Goal: Task Accomplishment & Management: Manage account settings

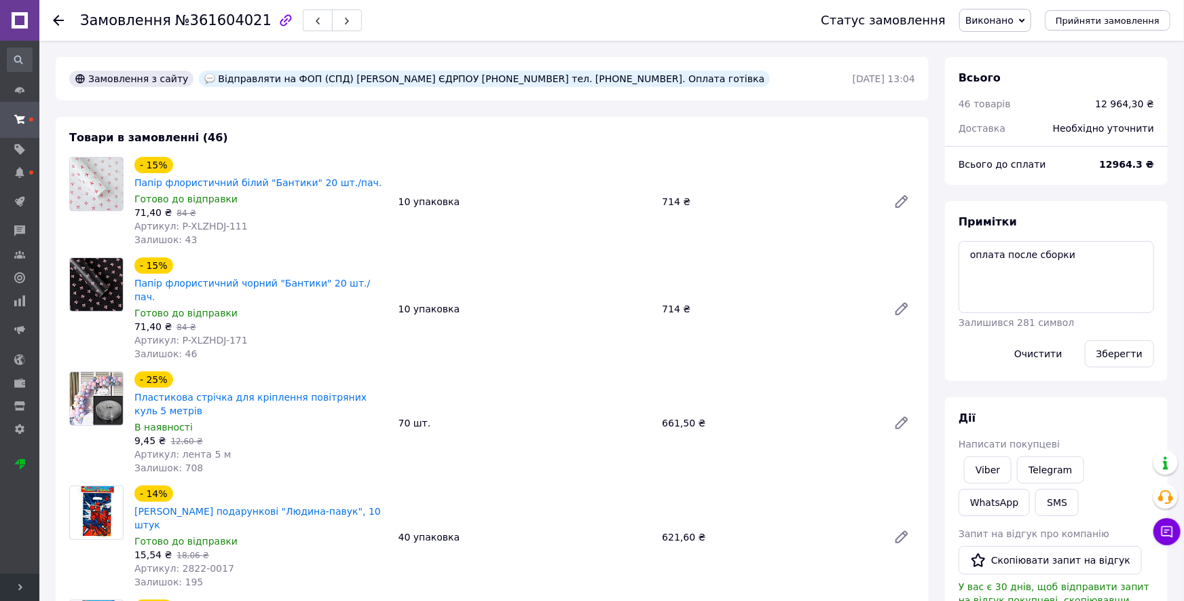
drag, startPoint x: 204, startPoint y: 78, endPoint x: 715, endPoint y: 74, distance: 510.4
click at [715, 74] on div "Замовлення з сайту Відправляти на ФОП (СПД) [PERSON_NAME] ЄДРПОУ [PHONE_NUMBER]…" at bounding box center [460, 79] width 786 height 22
copy div "Відправляти на ФОП (СПД) [PERSON_NAME] ЄДРПОУ [PHONE_NUMBER] тел. [PHONE_NUMBER…"
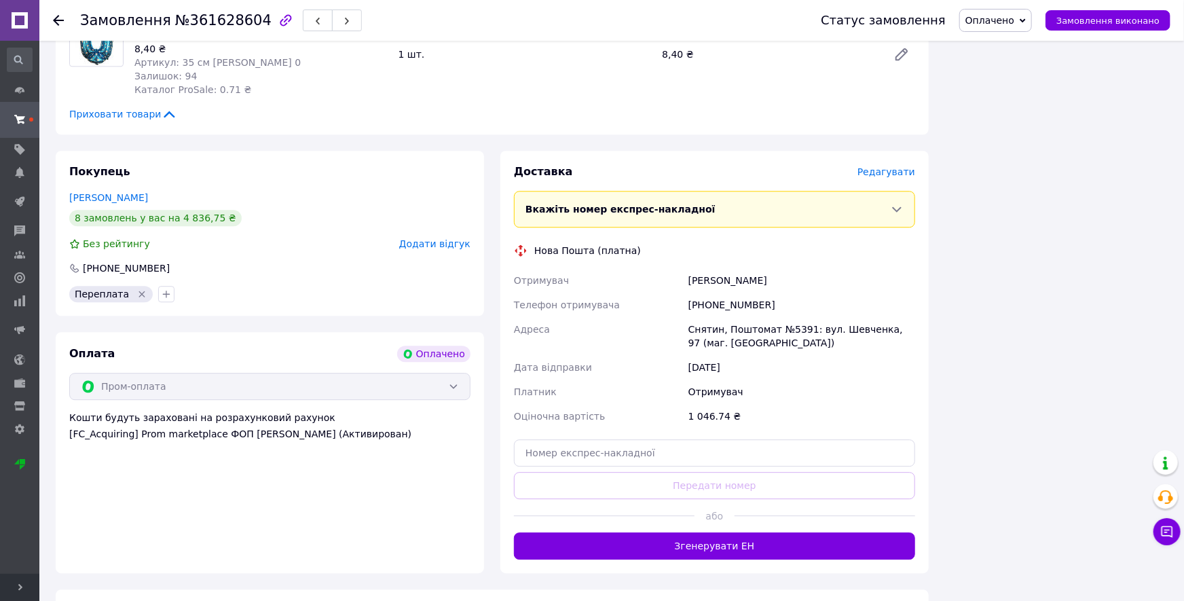
scroll to position [1941, 0]
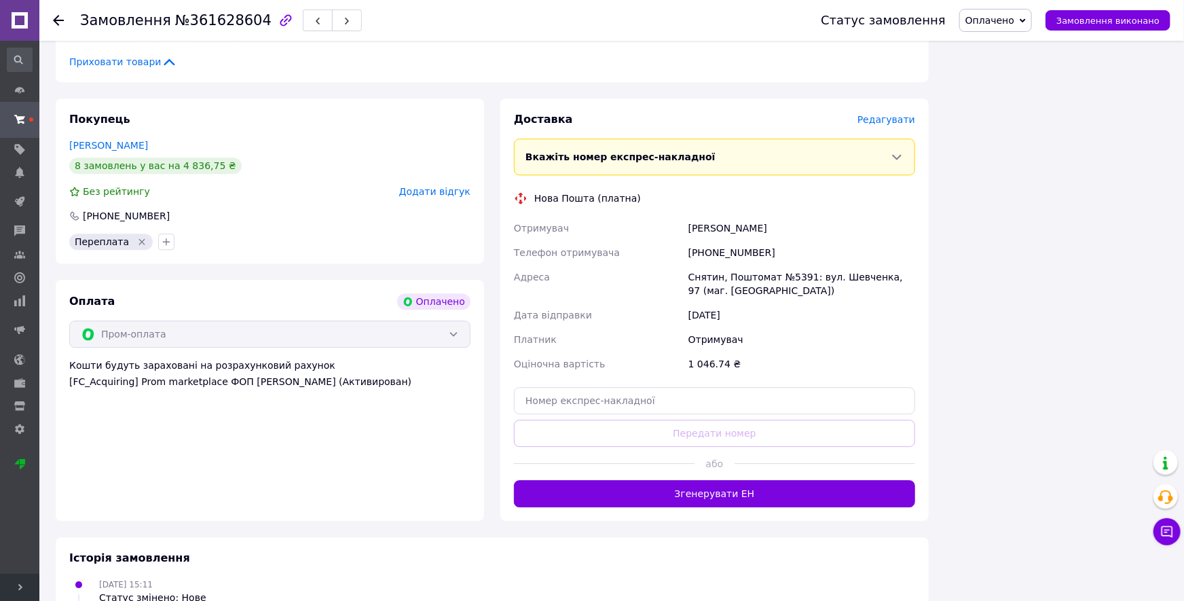
click at [223, 20] on span "№361628604" at bounding box center [223, 20] width 96 height 16
copy span "361628604"
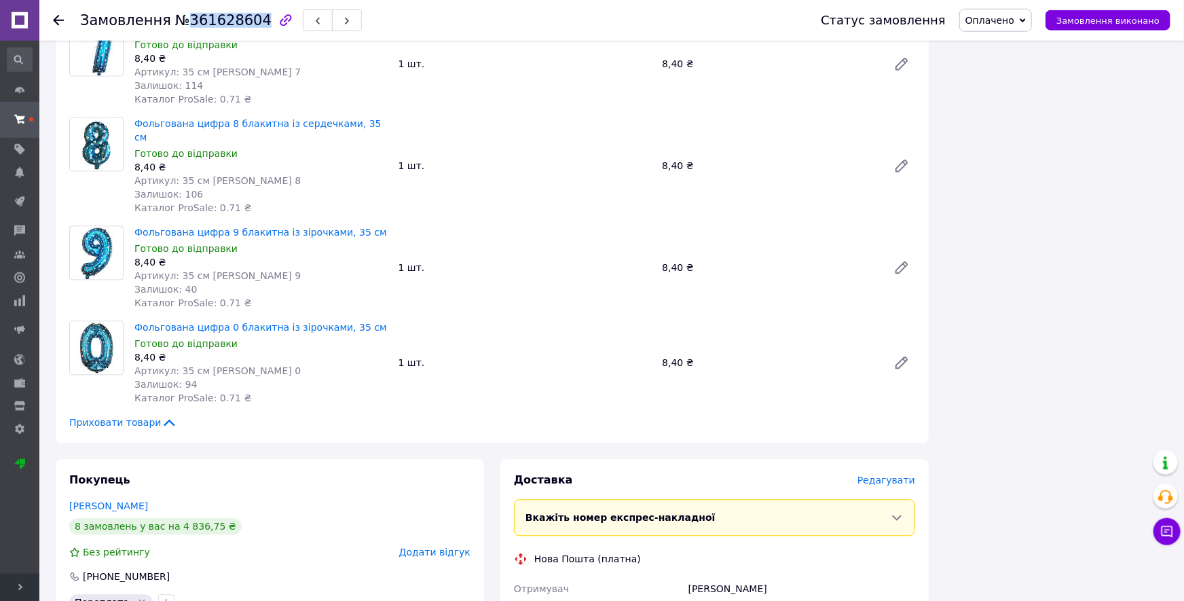
scroll to position [1418, 0]
